Goal: Transaction & Acquisition: Purchase product/service

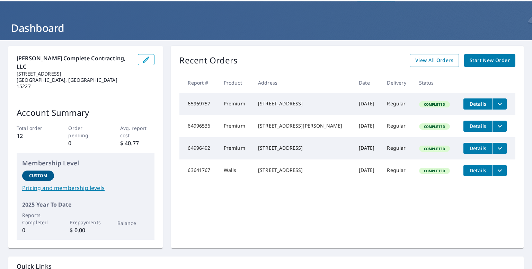
scroll to position [35, 0]
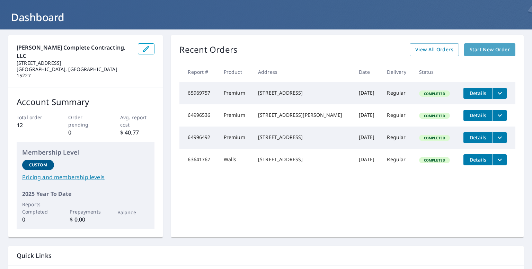
click at [479, 54] on span "Start New Order" at bounding box center [490, 49] width 40 height 9
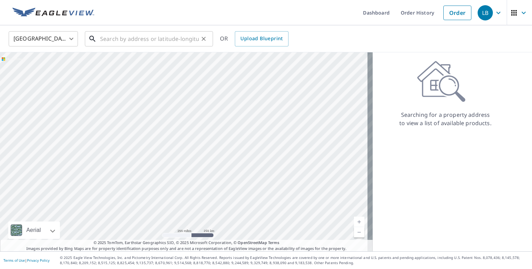
click at [105, 41] on input "text" at bounding box center [149, 38] width 99 height 19
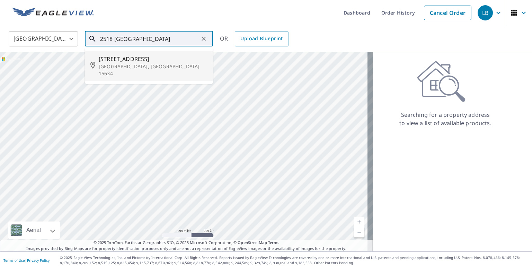
click at [103, 60] on span "[STREET_ADDRESS]" at bounding box center [153, 59] width 109 height 8
type input "[STREET_ADDRESS]"
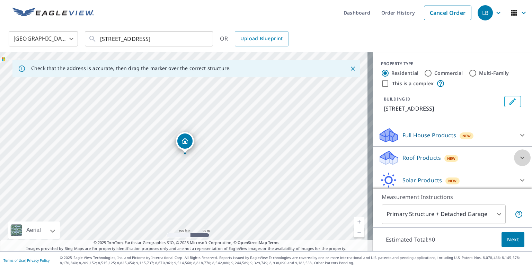
click at [519, 157] on icon at bounding box center [523, 158] width 8 height 8
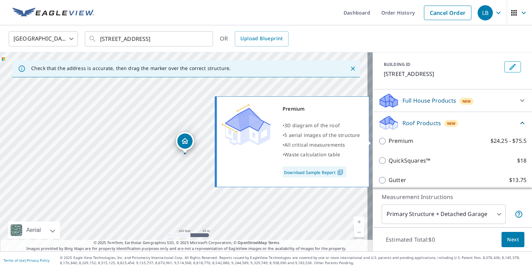
click at [379, 140] on input "Premium $24.25 - $75.5" at bounding box center [384, 141] width 10 height 8
checkbox input "true"
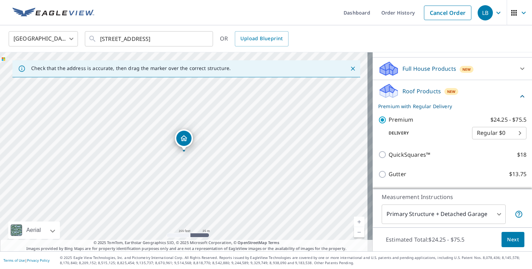
scroll to position [104, 0]
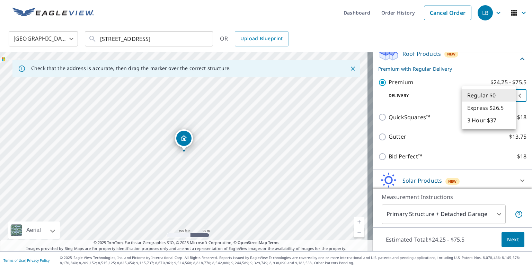
click at [507, 95] on body "LB LB Dashboard Order History Cancel Order LB [GEOGRAPHIC_DATA] [GEOGRAPHIC_DAT…" at bounding box center [266, 134] width 532 height 269
click at [507, 95] on li "Regular $0" at bounding box center [489, 95] width 54 height 12
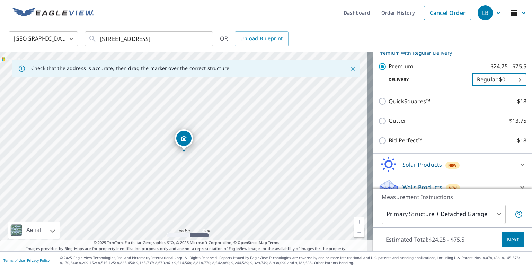
scroll to position [129, 0]
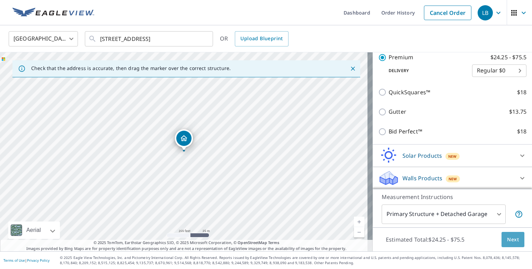
click at [510, 238] on span "Next" at bounding box center [513, 239] width 12 height 9
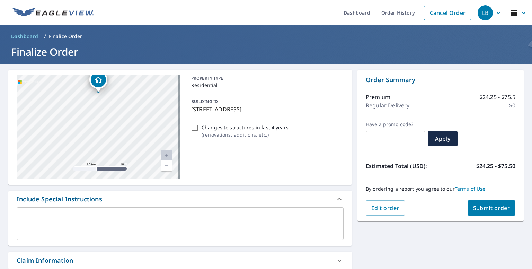
drag, startPoint x: 65, startPoint y: 128, endPoint x: 92, endPoint y: 118, distance: 28.1
click at [92, 118] on div "[STREET_ADDRESS]" at bounding box center [99, 127] width 164 height 104
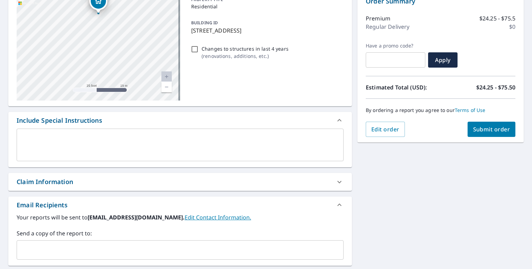
scroll to position [63, 0]
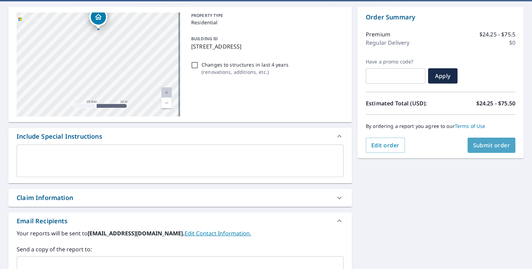
click at [486, 149] on button "Submit order" at bounding box center [492, 145] width 48 height 15
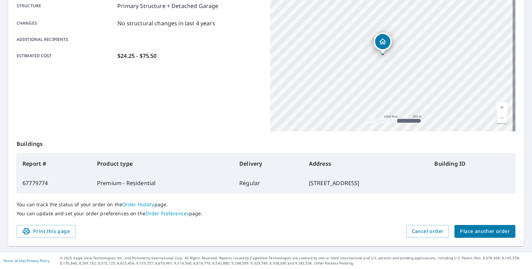
scroll to position [104, 0]
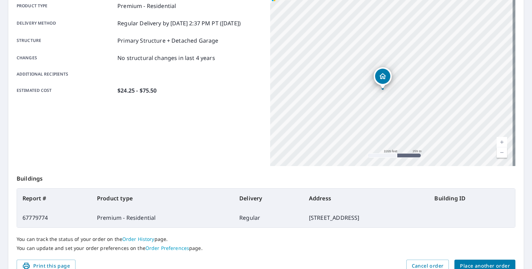
click at [479, 262] on span "Place another order" at bounding box center [485, 266] width 50 height 9
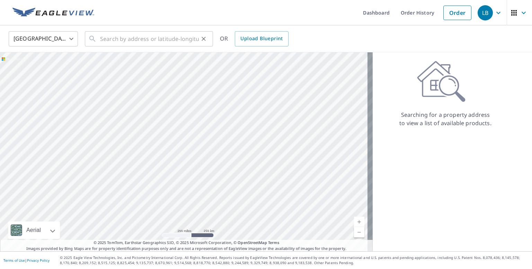
click at [99, 35] on div "​" at bounding box center [149, 38] width 128 height 15
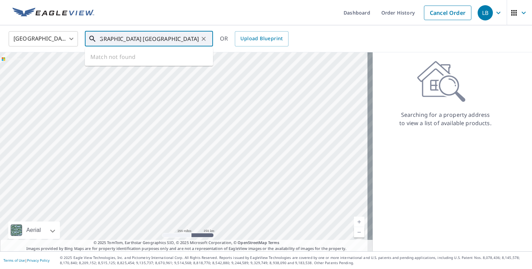
scroll to position [0, 29]
type input "1519 [GEOGRAPHIC_DATA] [GEOGRAPHIC_DATA]"
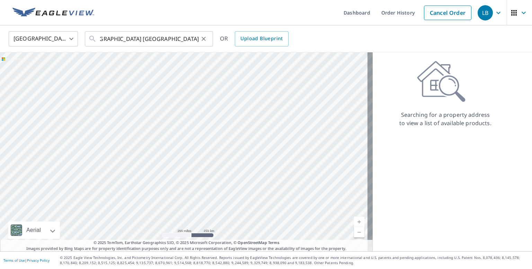
scroll to position [0, 0]
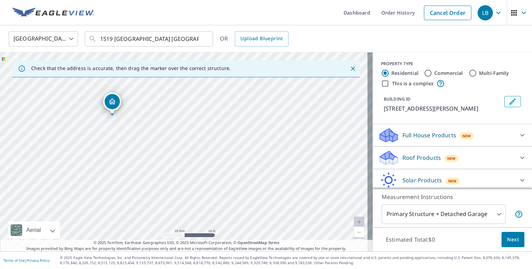
drag, startPoint x: 210, startPoint y: 212, endPoint x: 150, endPoint y: 178, distance: 69.1
click at [150, 178] on div "[STREET_ADDRESS][PERSON_NAME]" at bounding box center [186, 151] width 373 height 199
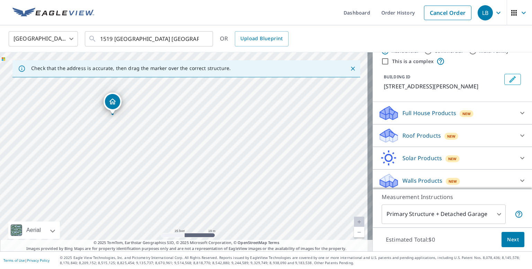
scroll to position [33, 0]
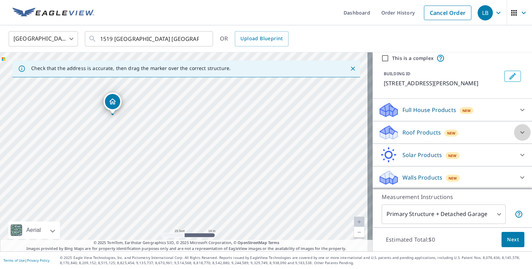
click at [521, 133] on icon at bounding box center [523, 132] width 4 height 2
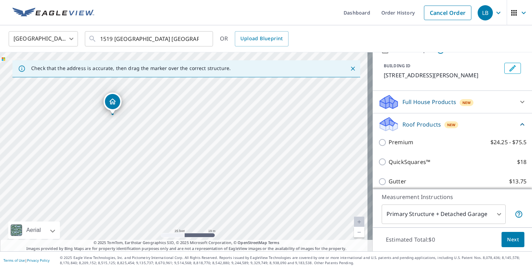
scroll to position [68, 0]
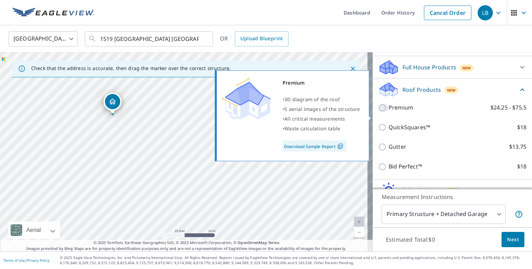
click at [379, 112] on input "Premium $24.25 - $75.5" at bounding box center [384, 108] width 10 height 8
checkbox input "true"
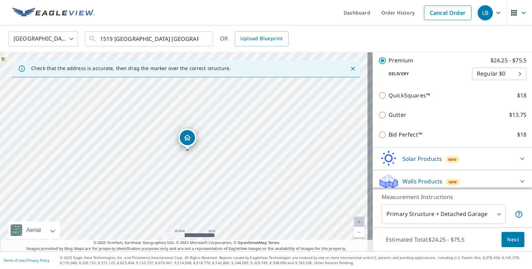
scroll to position [137, 0]
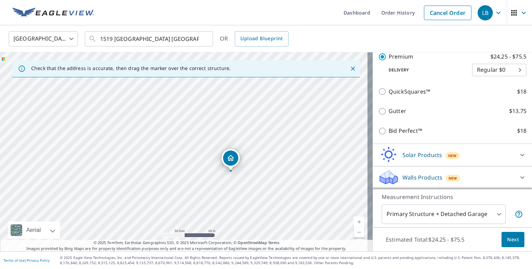
click at [507, 240] on span "Next" at bounding box center [513, 239] width 12 height 9
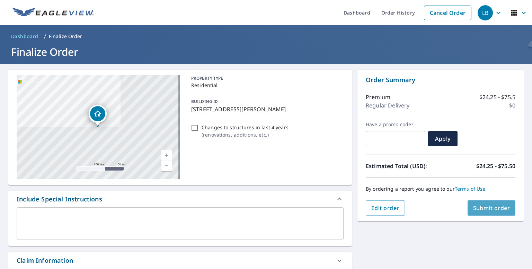
click at [483, 208] on span "Submit order" at bounding box center [492, 208] width 37 height 8
